Goal: Book appointment/travel/reservation

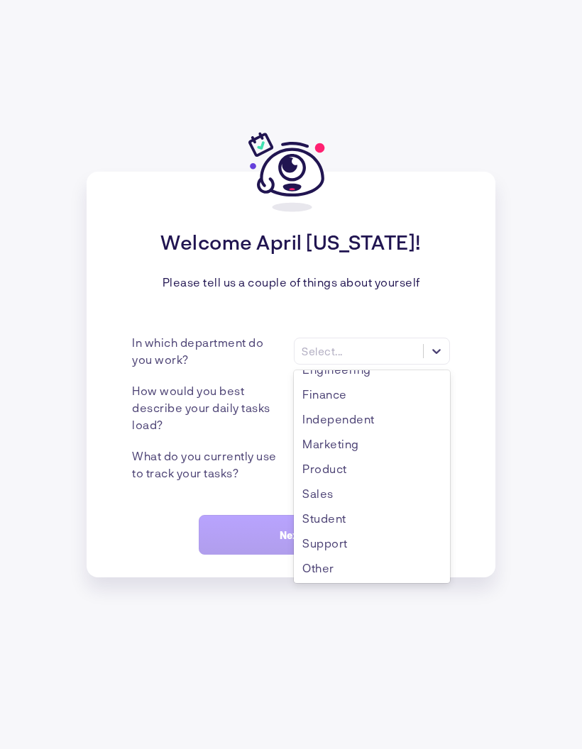
scroll to position [74, 0]
click at [354, 580] on div "Other" at bounding box center [372, 567] width 156 height 25
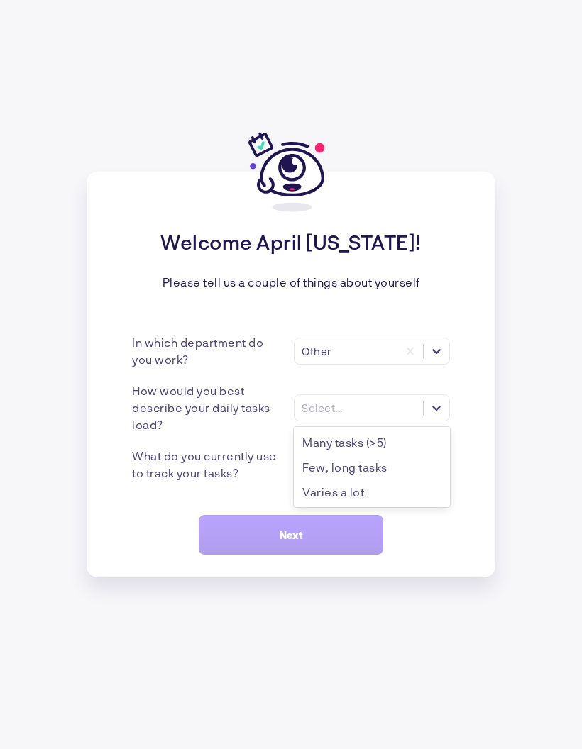
click at [387, 455] on div "Many tasks (>5)" at bounding box center [372, 442] width 156 height 25
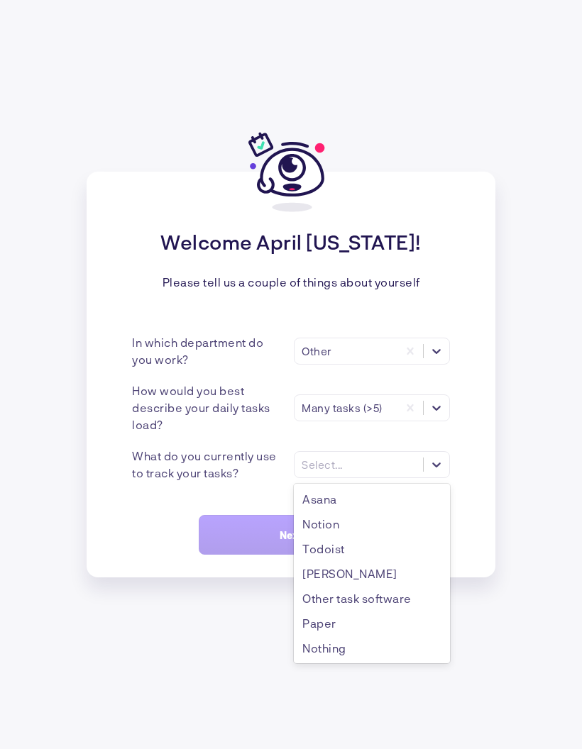
click at [391, 511] on div "Asana" at bounding box center [372, 499] width 156 height 25
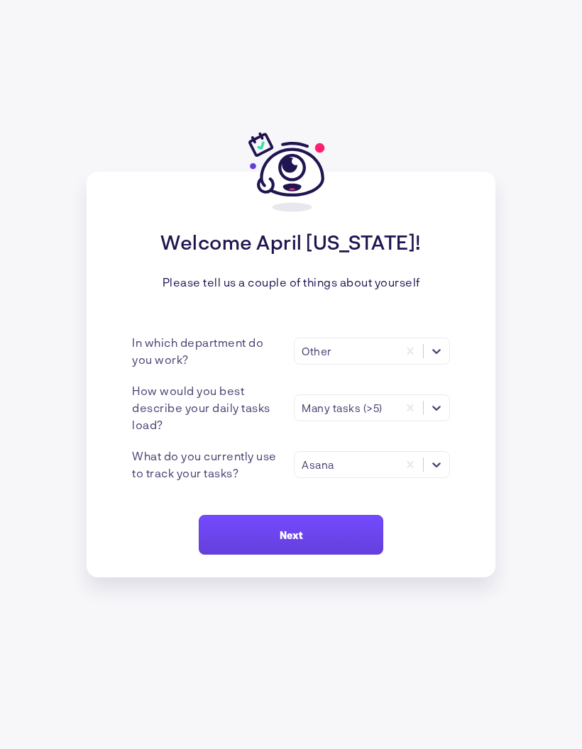
click at [352, 555] on button "Next" at bounding box center [291, 535] width 184 height 40
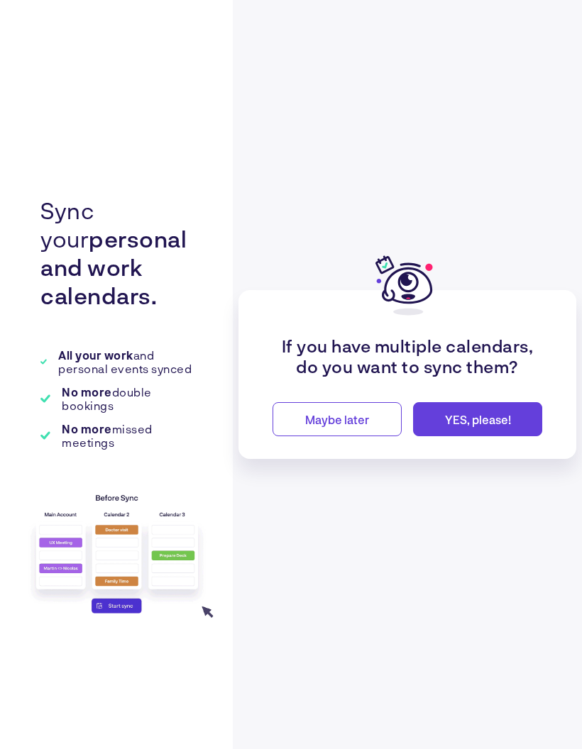
click at [354, 436] on button "Maybe later" at bounding box center [336, 419] width 129 height 34
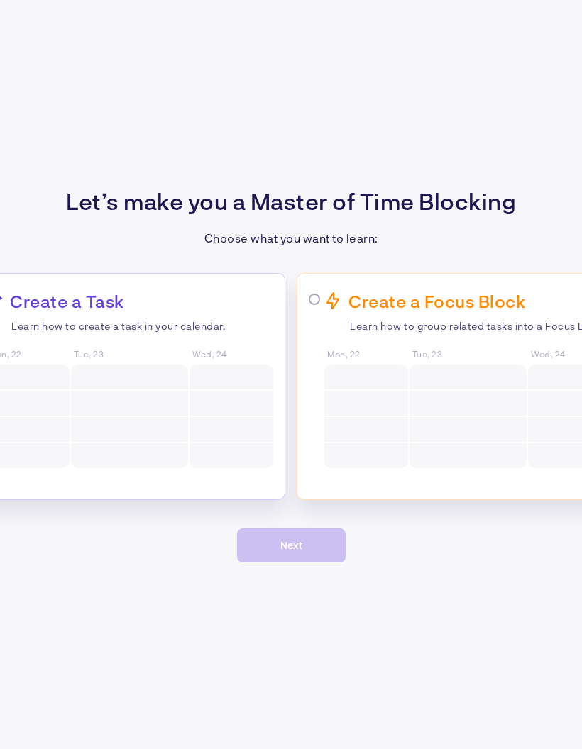
click at [390, 389] on div at bounding box center [366, 377] width 84 height 25
radio input "true"
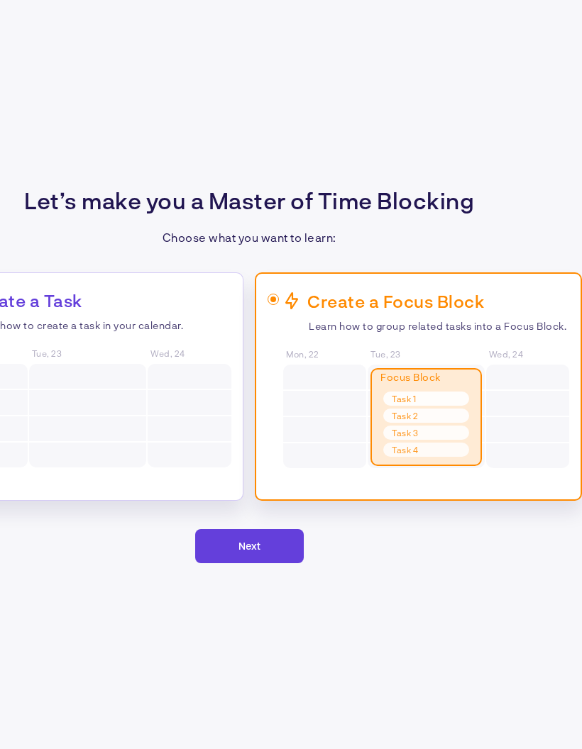
scroll to position [0, 42]
click at [283, 563] on button "Next" at bounding box center [249, 546] width 109 height 34
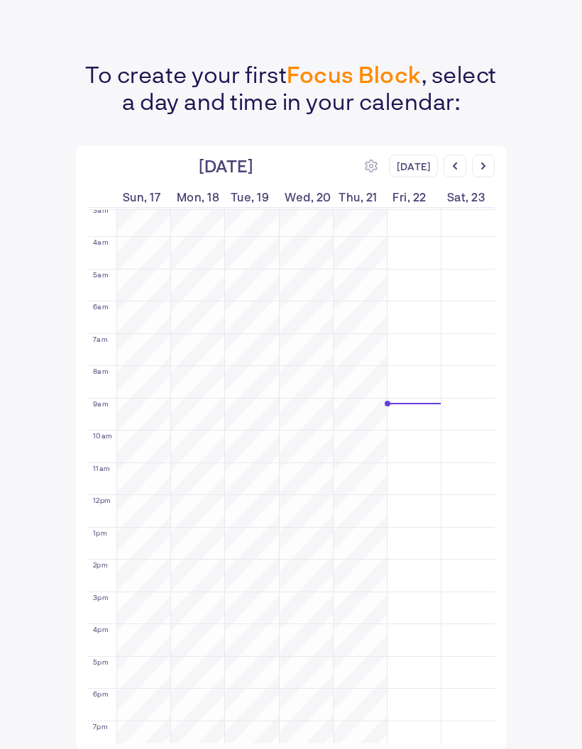
scroll to position [57, 0]
click at [416, 439] on td at bounding box center [306, 443] width 378 height 8
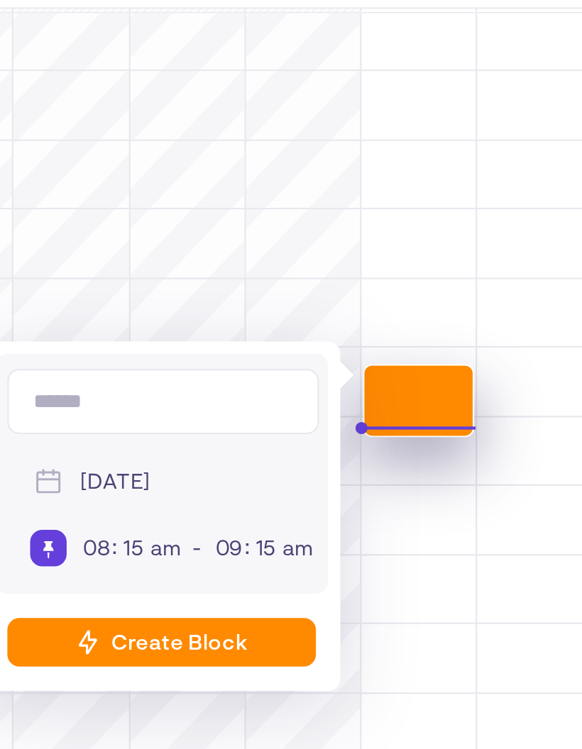
click at [198, 423] on td at bounding box center [306, 427] width 378 height 8
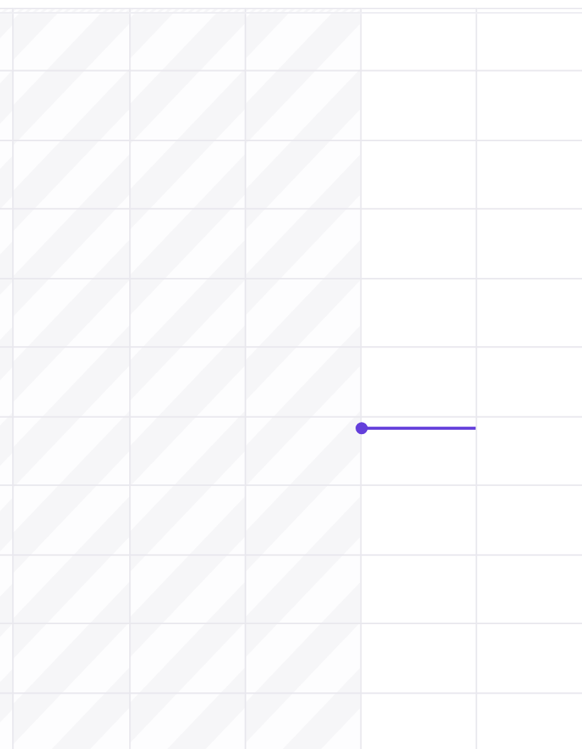
click at [192, 415] on td at bounding box center [306, 419] width 378 height 8
click at [196, 439] on td at bounding box center [306, 443] width 378 height 8
click at [387, 408] on div at bounding box center [413, 408] width 53 height 1
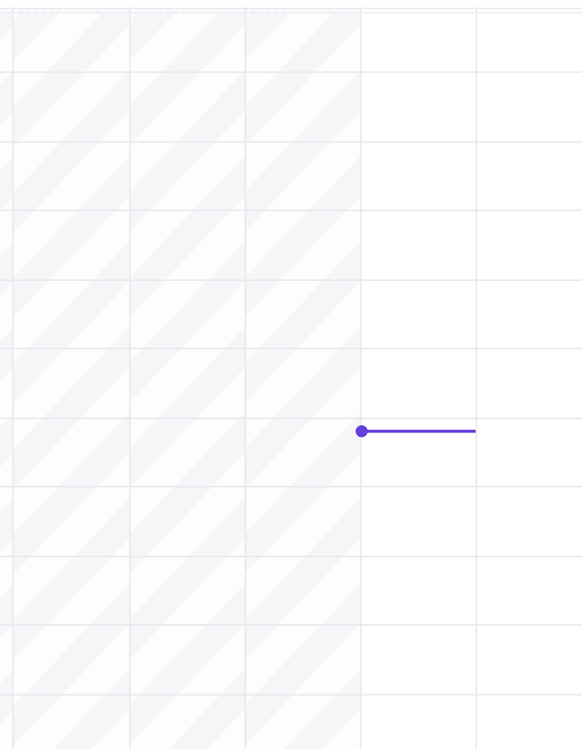
click at [387, 404] on div at bounding box center [413, 404] width 53 height 1
click at [185, 448] on td at bounding box center [306, 452] width 378 height 8
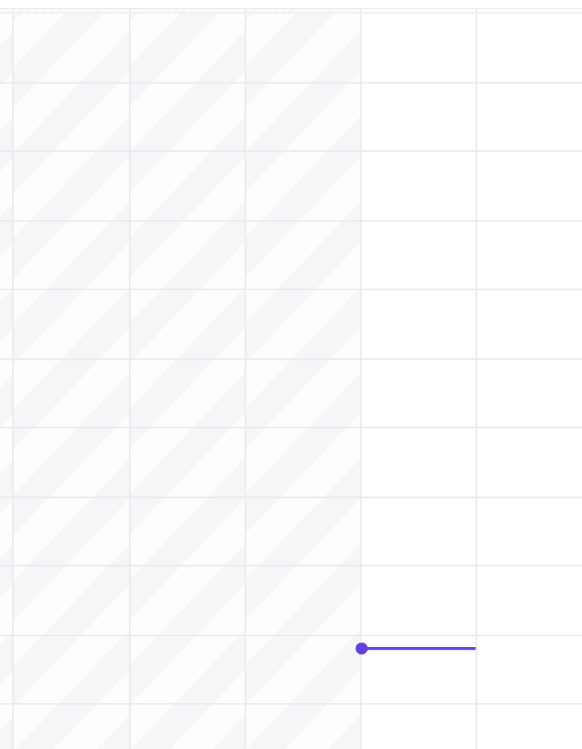
scroll to position [0, 0]
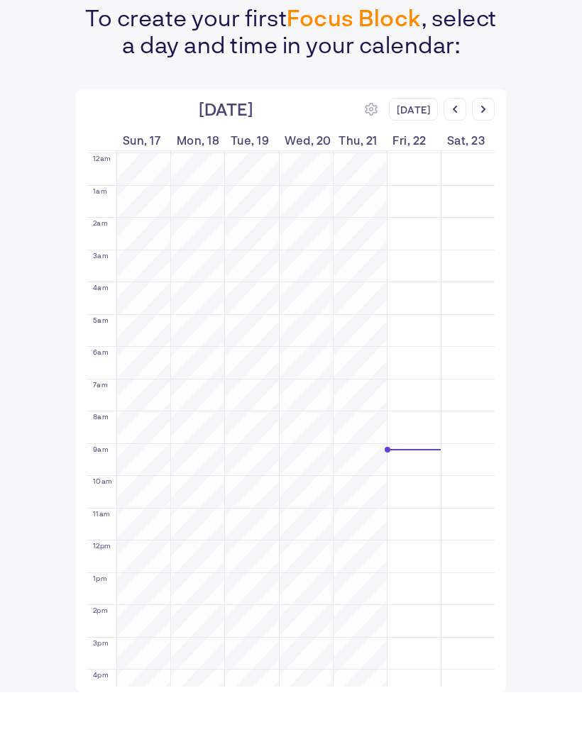
click at [362, 509] on td at bounding box center [306, 513] width 378 height 8
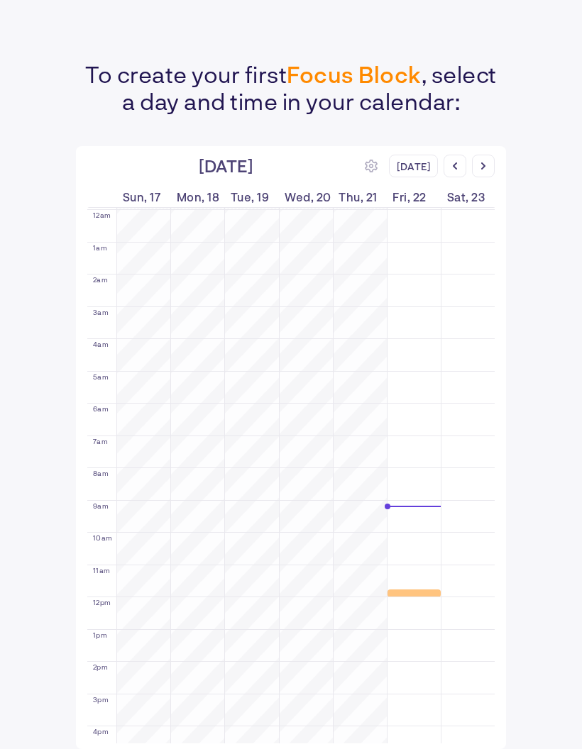
click at [406, 533] on td at bounding box center [306, 537] width 378 height 9
click at [383, 492] on td at bounding box center [306, 496] width 378 height 8
click at [384, 509] on td at bounding box center [306, 513] width 378 height 8
click at [388, 506] on div at bounding box center [413, 506] width 53 height 1
click at [399, 500] on td at bounding box center [306, 504] width 378 height 9
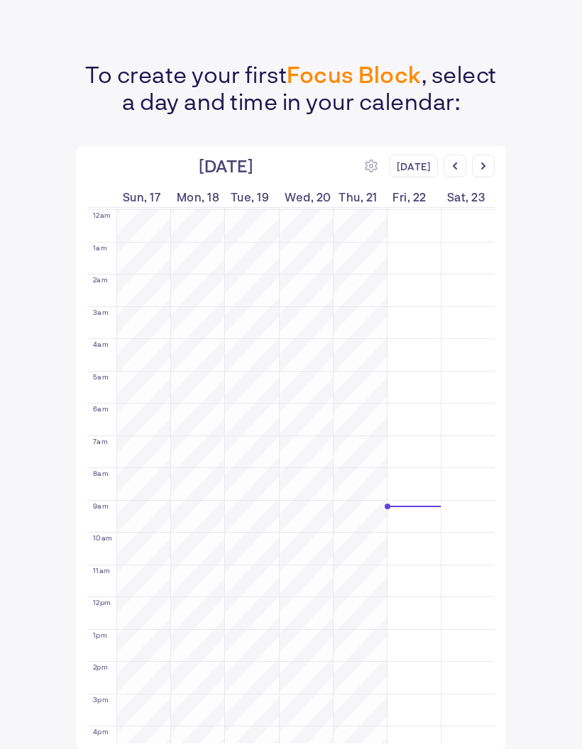
click at [401, 525] on td at bounding box center [306, 529] width 378 height 8
click at [402, 517] on td at bounding box center [306, 521] width 378 height 8
click at [407, 533] on td at bounding box center [306, 537] width 378 height 9
click at [409, 155] on div "[DATE]" at bounding box center [413, 166] width 49 height 23
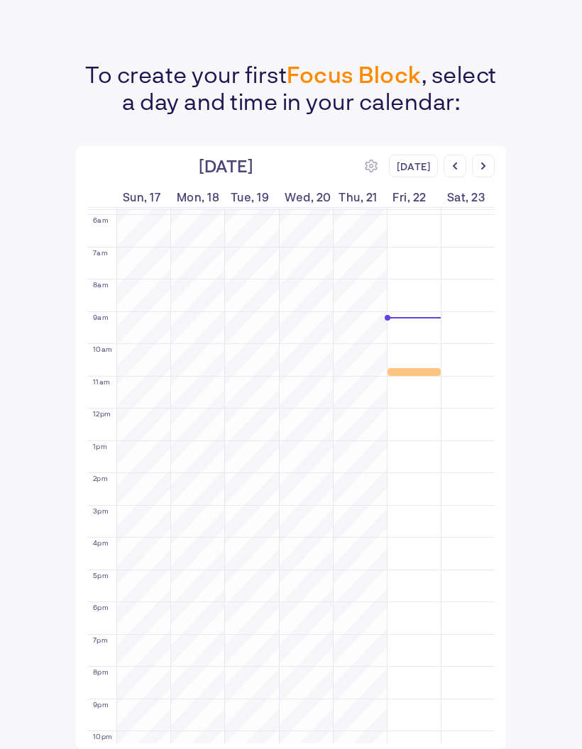
click at [404, 311] on td at bounding box center [306, 315] width 378 height 9
click at [401, 328] on td at bounding box center [306, 332] width 378 height 8
click at [411, 385] on td at bounding box center [306, 389] width 378 height 8
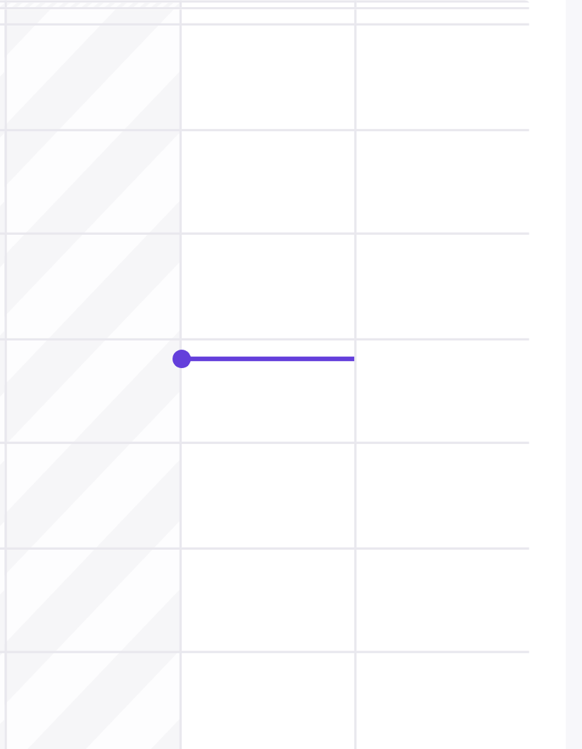
click at [387, 317] on div at bounding box center [413, 317] width 53 height 1
click at [117, 328] on td at bounding box center [306, 332] width 378 height 8
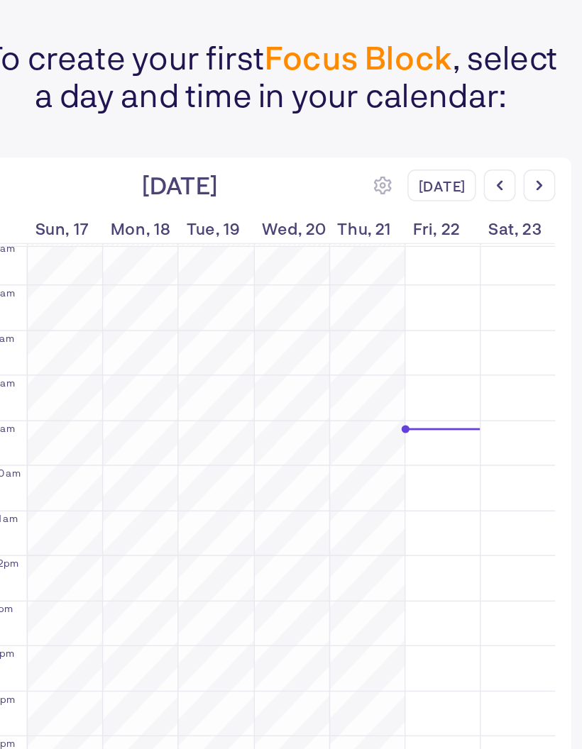
scroll to position [170, 0]
click at [365, 160] on icon at bounding box center [371, 166] width 13 height 13
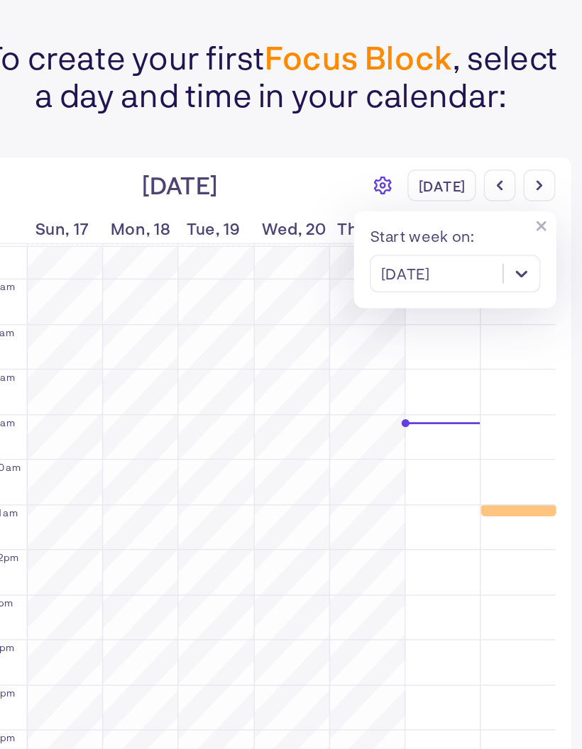
click at [250, 314] on td at bounding box center [306, 318] width 378 height 8
click at [244, 298] on td at bounding box center [306, 302] width 378 height 9
click at [311, 347] on td at bounding box center [306, 351] width 378 height 8
click at [387, 184] on div "Start week on : [DATE]" at bounding box center [422, 219] width 145 height 70
click at [396, 184] on div "Start week on : [DATE]" at bounding box center [422, 219] width 145 height 70
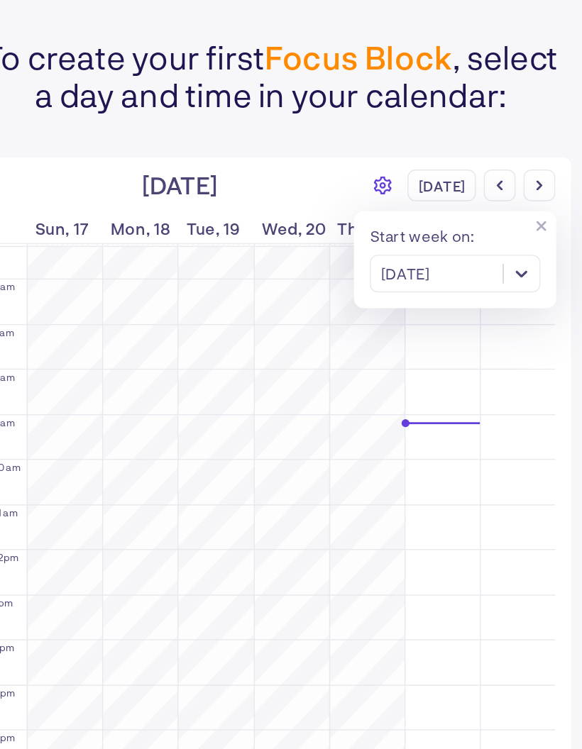
click at [481, 191] on icon at bounding box center [484, 194] width 7 height 7
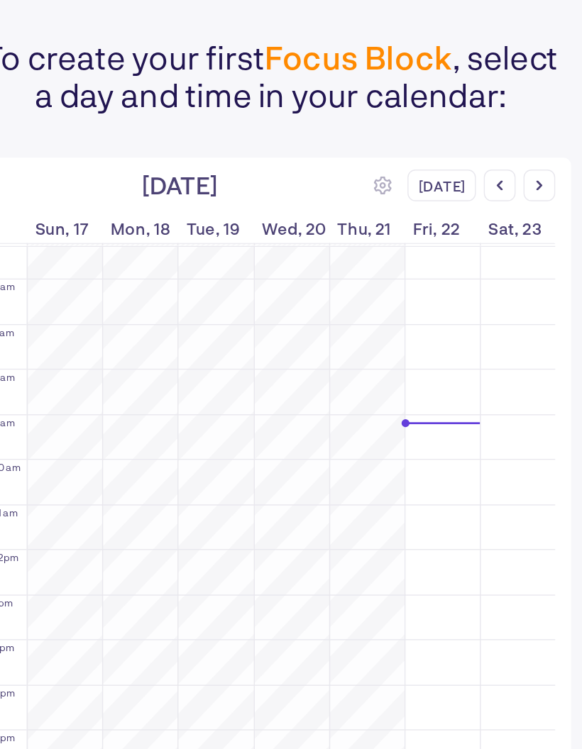
click at [306, 347] on td at bounding box center [306, 351] width 378 height 8
click at [287, 330] on td at bounding box center [306, 334] width 378 height 9
click at [362, 394] on td at bounding box center [306, 398] width 378 height 9
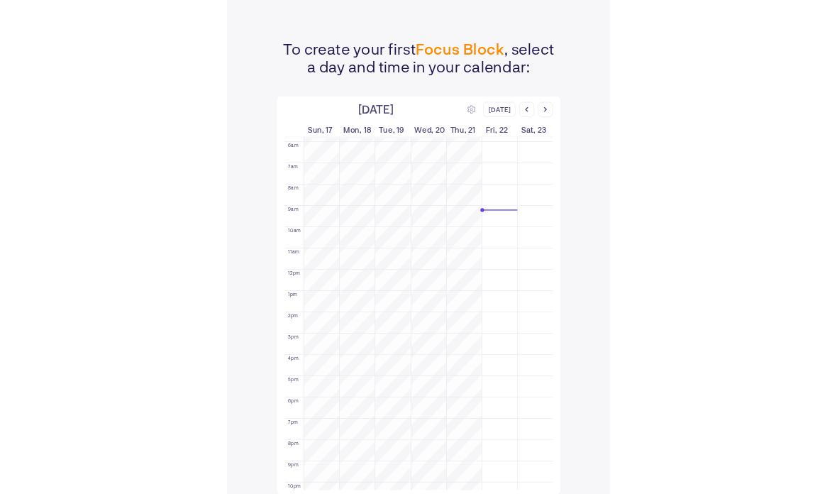
scroll to position [0, 0]
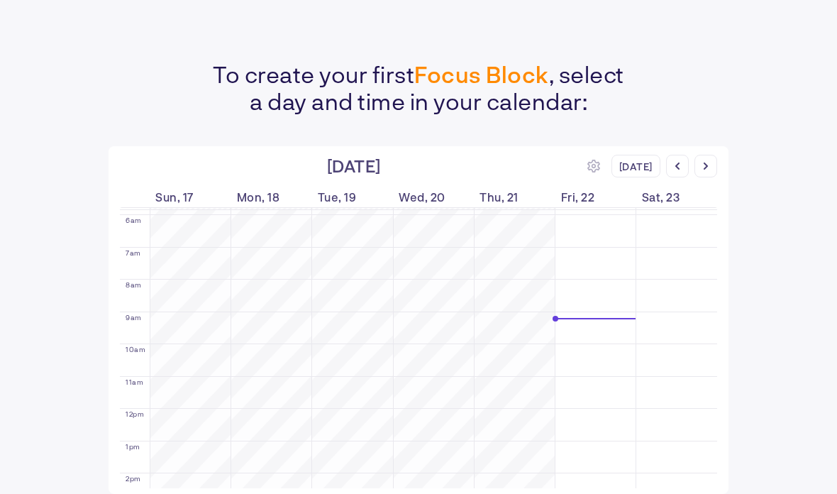
click at [565, 321] on td at bounding box center [433, 325] width 567 height 8
click at [581, 165] on div "[DATE]" at bounding box center [635, 166] width 49 height 23
click at [116, 322] on div "[DATE] [DATE] Sun, 17 Mon, 18 Tue, 19 Wed, 20 Thu, 21 Fri, 22 Sat, 23 12am 1am …" at bounding box center [418, 320] width 619 height 348
